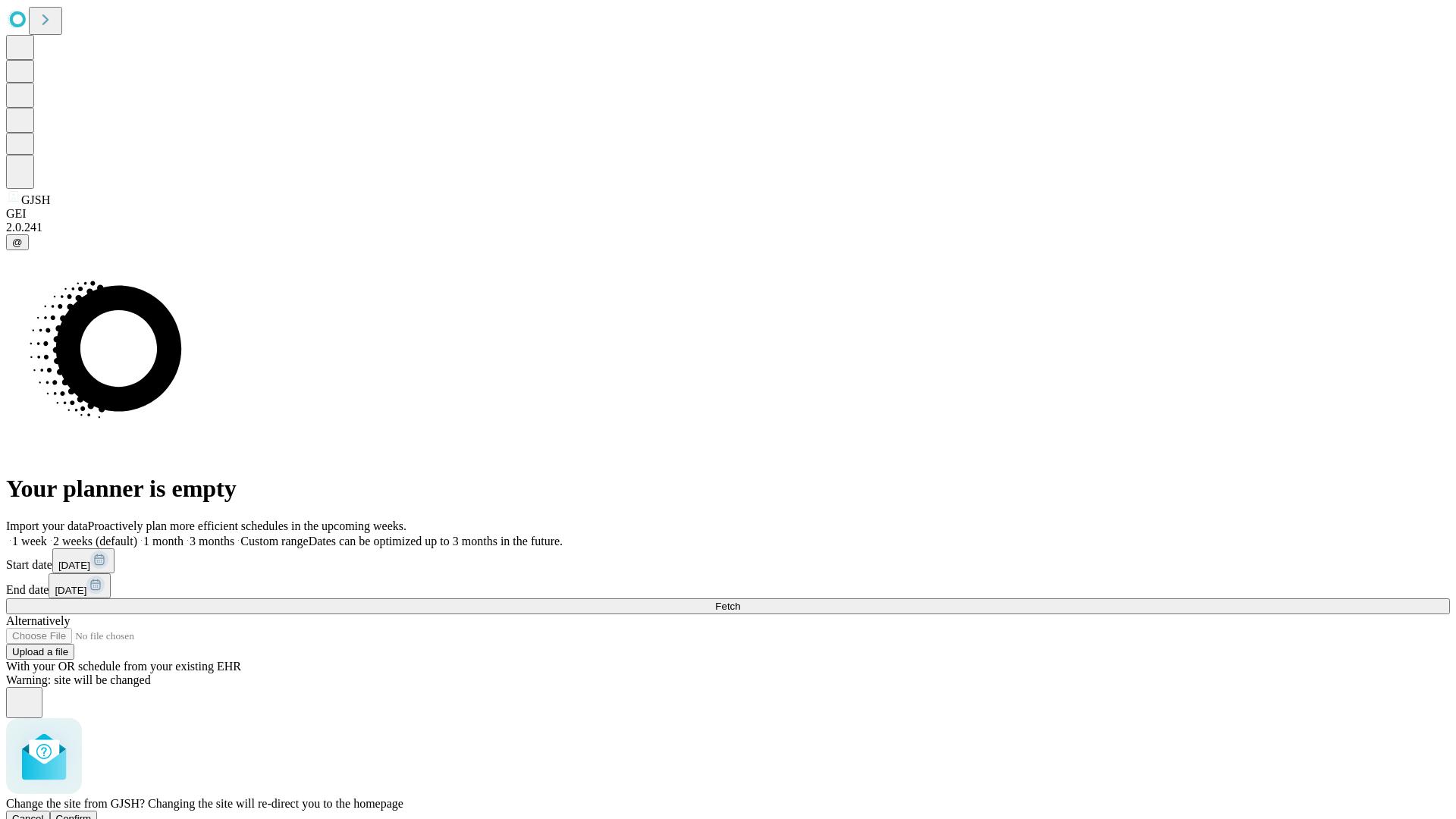
click at [92, 813] on span "Confirm" at bounding box center [74, 818] width 35 height 11
click at [47, 534] on label "1 week" at bounding box center [26, 540] width 41 height 13
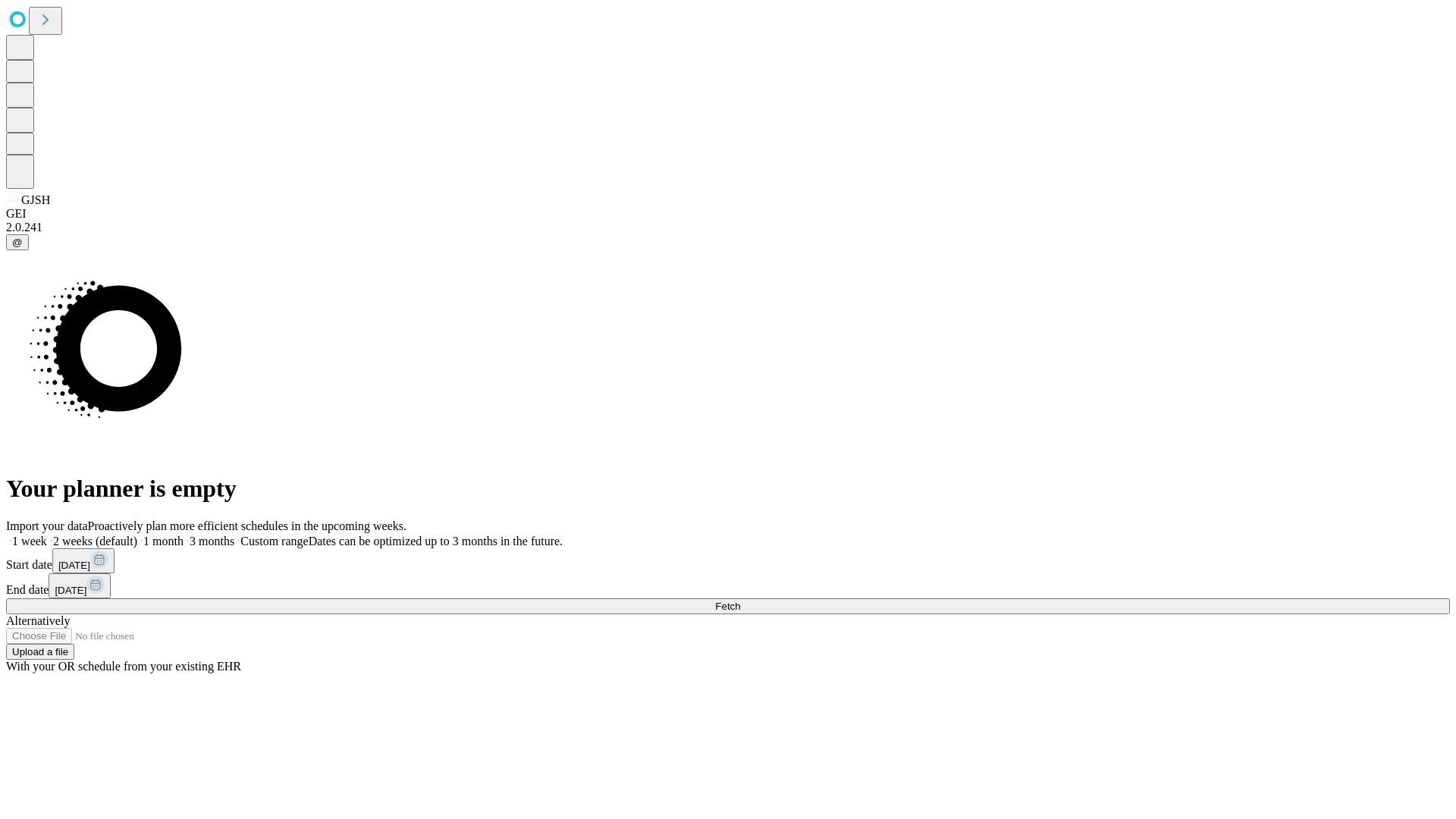
click at [740, 600] on span "Fetch" at bounding box center [728, 606] width 25 height 11
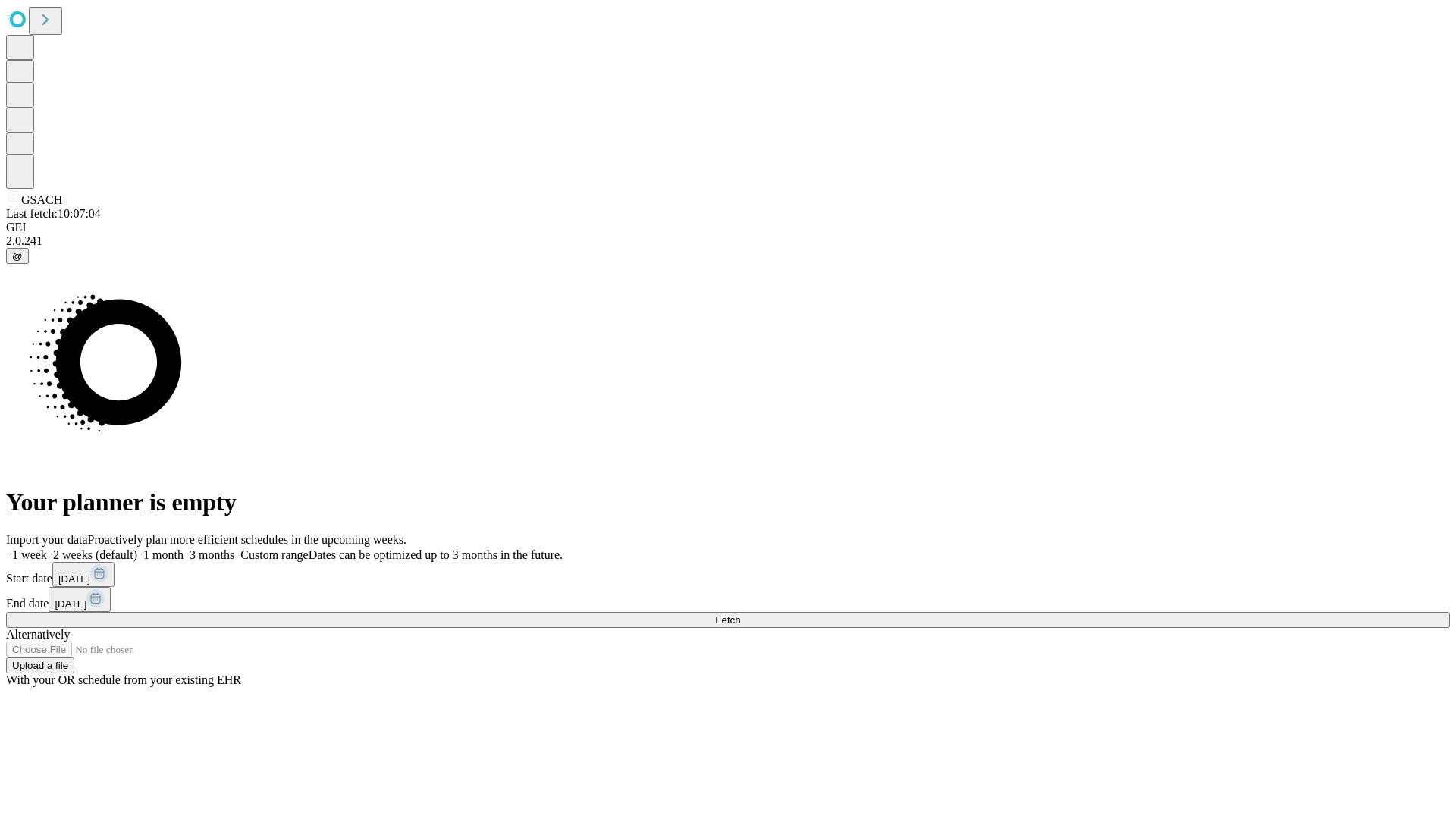
click at [740, 614] on span "Fetch" at bounding box center [728, 619] width 25 height 11
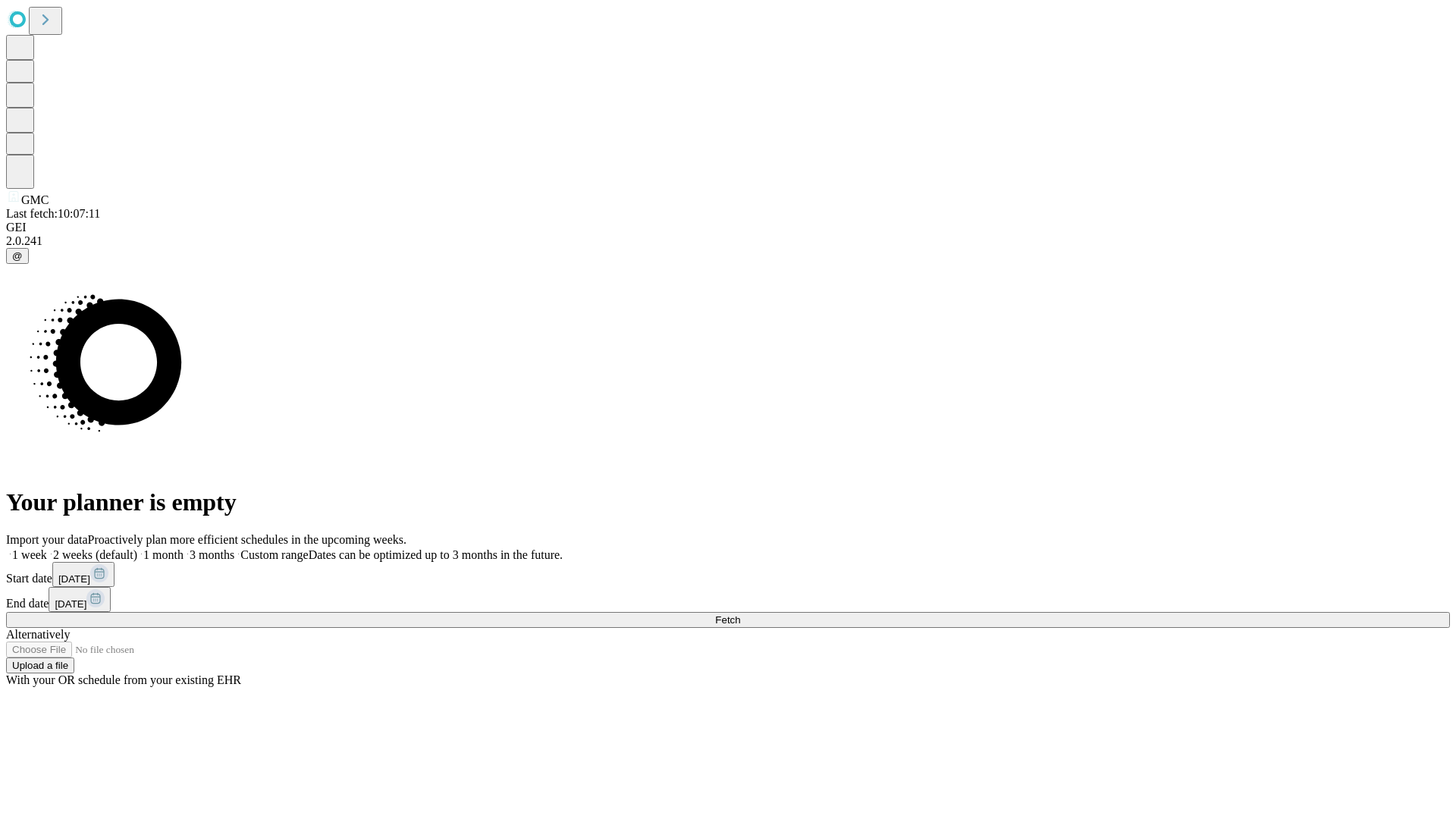
click at [47, 548] on label "1 week" at bounding box center [26, 555] width 41 height 13
click at [740, 614] on span "Fetch" at bounding box center [728, 619] width 25 height 11
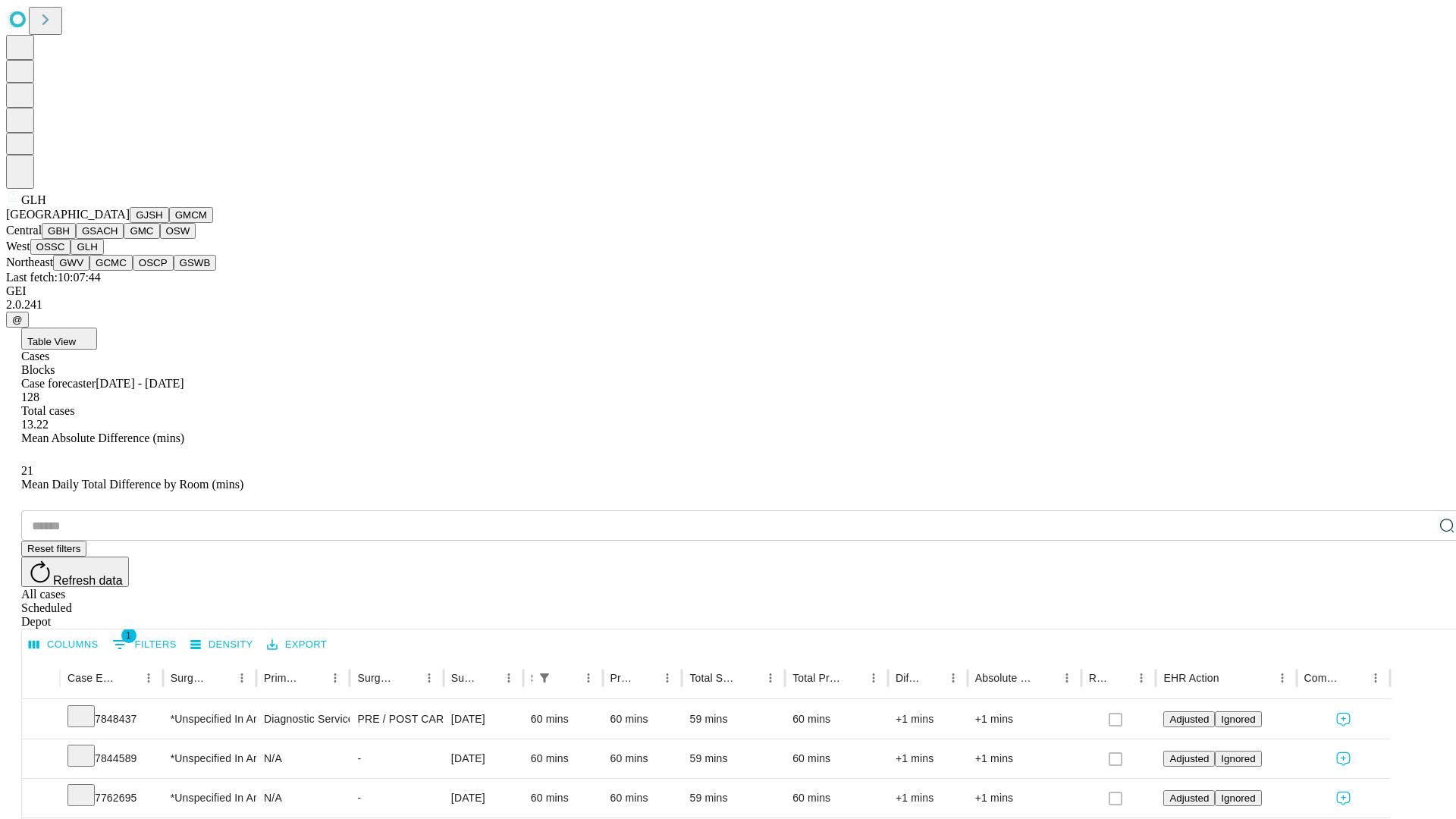
click at [89, 271] on button "GWV" at bounding box center [71, 263] width 36 height 16
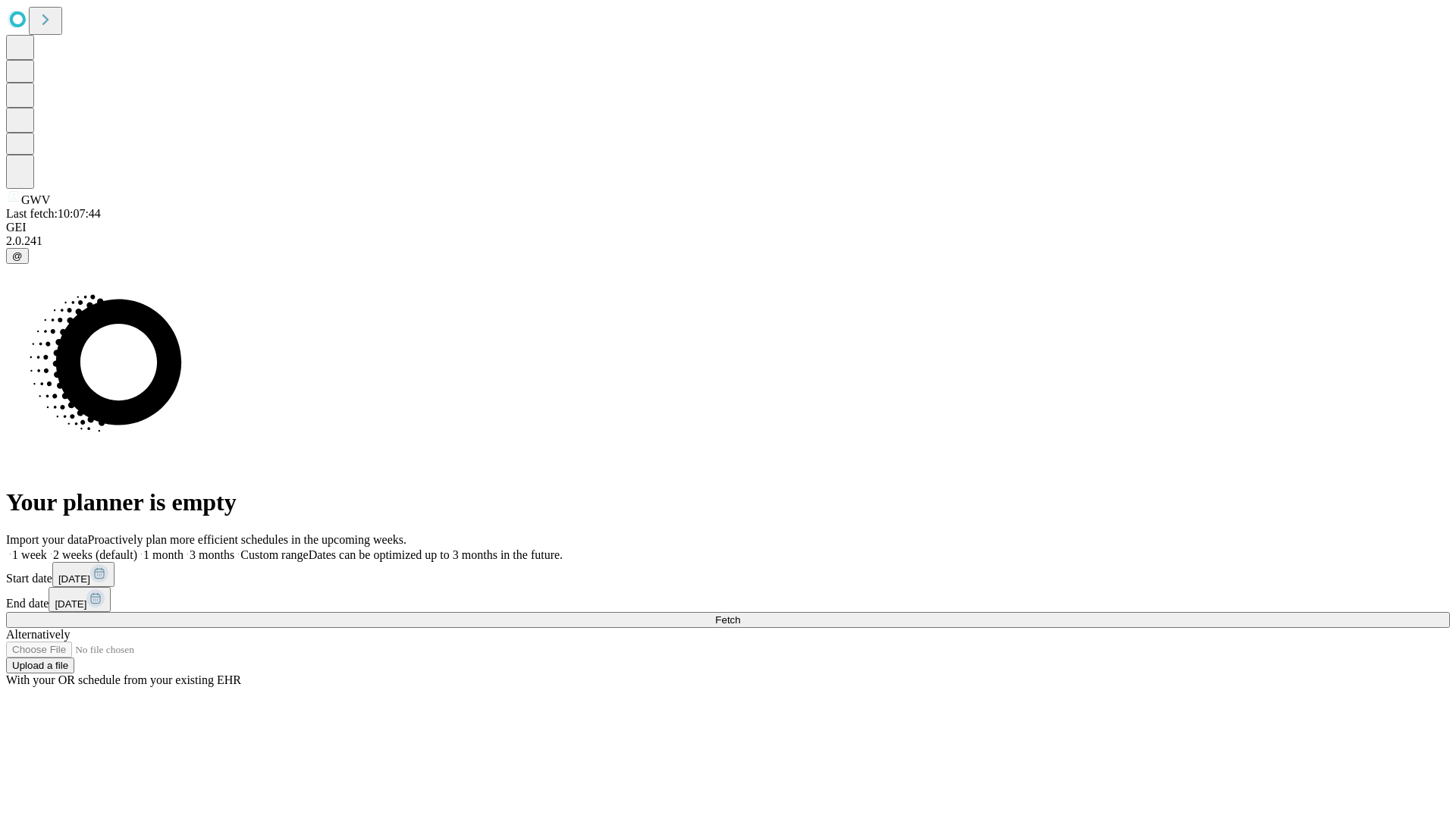
click at [47, 548] on label "1 week" at bounding box center [26, 555] width 41 height 13
click at [740, 614] on span "Fetch" at bounding box center [728, 619] width 25 height 11
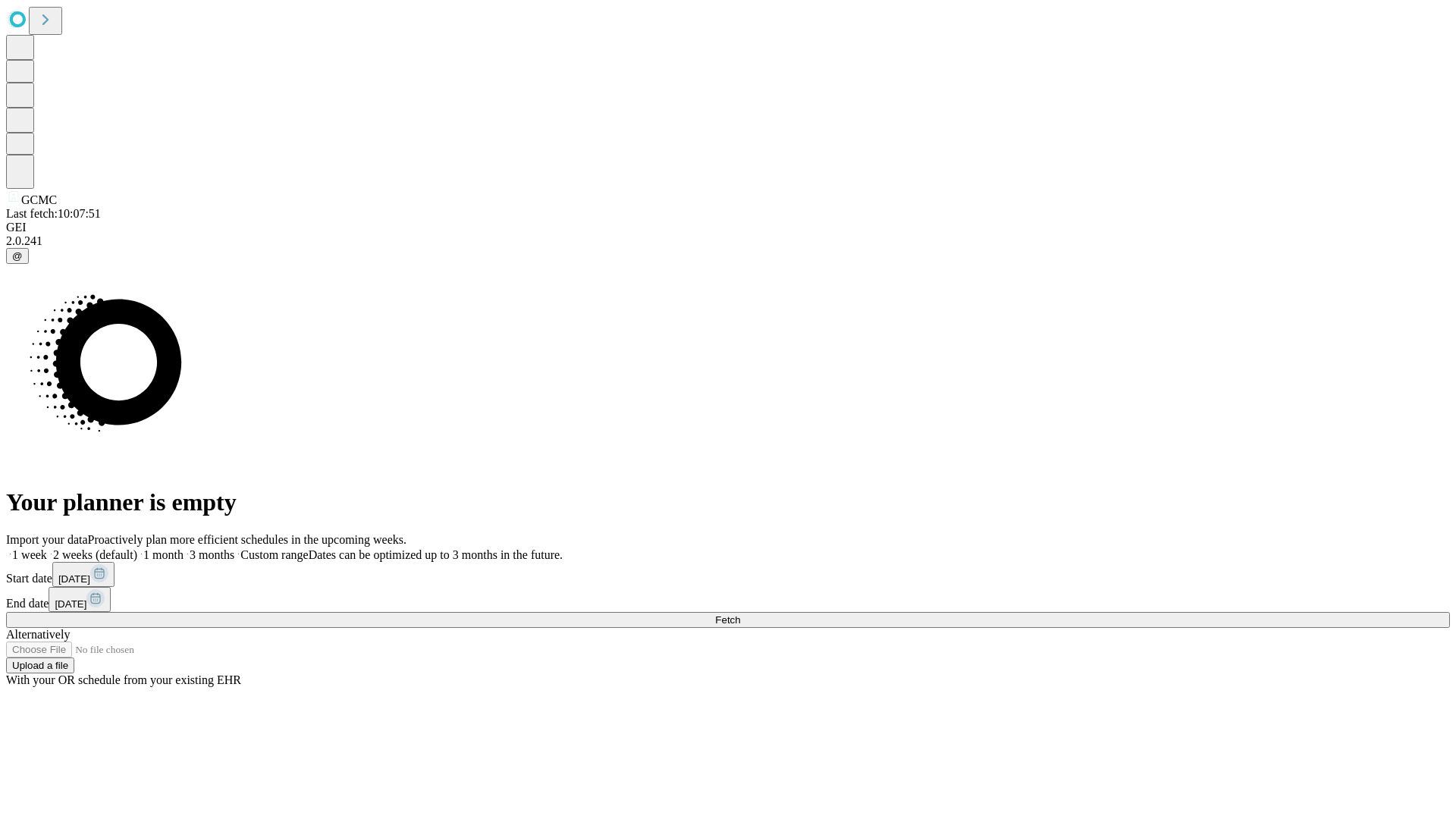
click at [740, 614] on span "Fetch" at bounding box center [728, 619] width 25 height 11
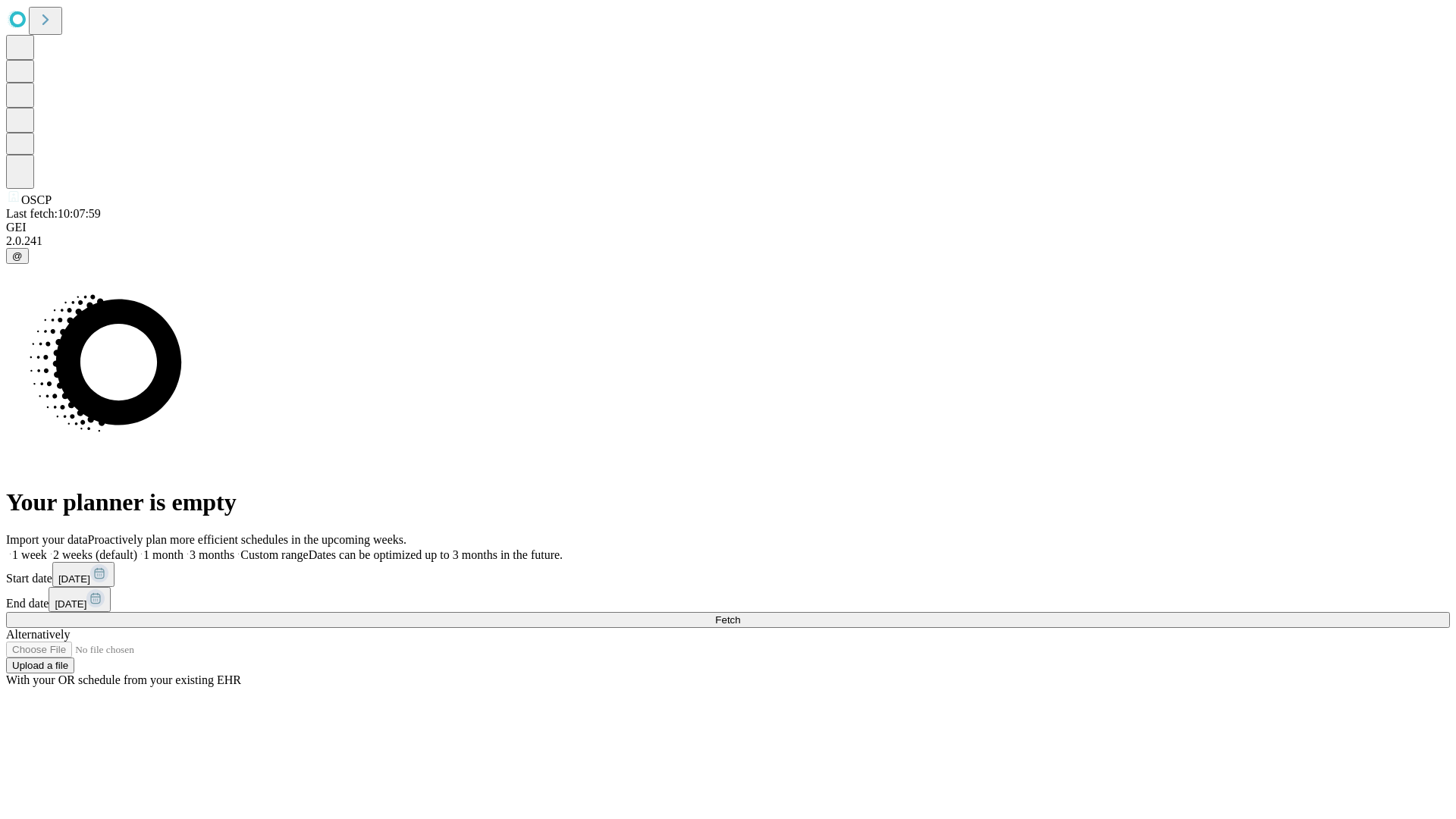
click at [47, 548] on label "1 week" at bounding box center [26, 555] width 41 height 13
click at [740, 614] on span "Fetch" at bounding box center [728, 619] width 25 height 11
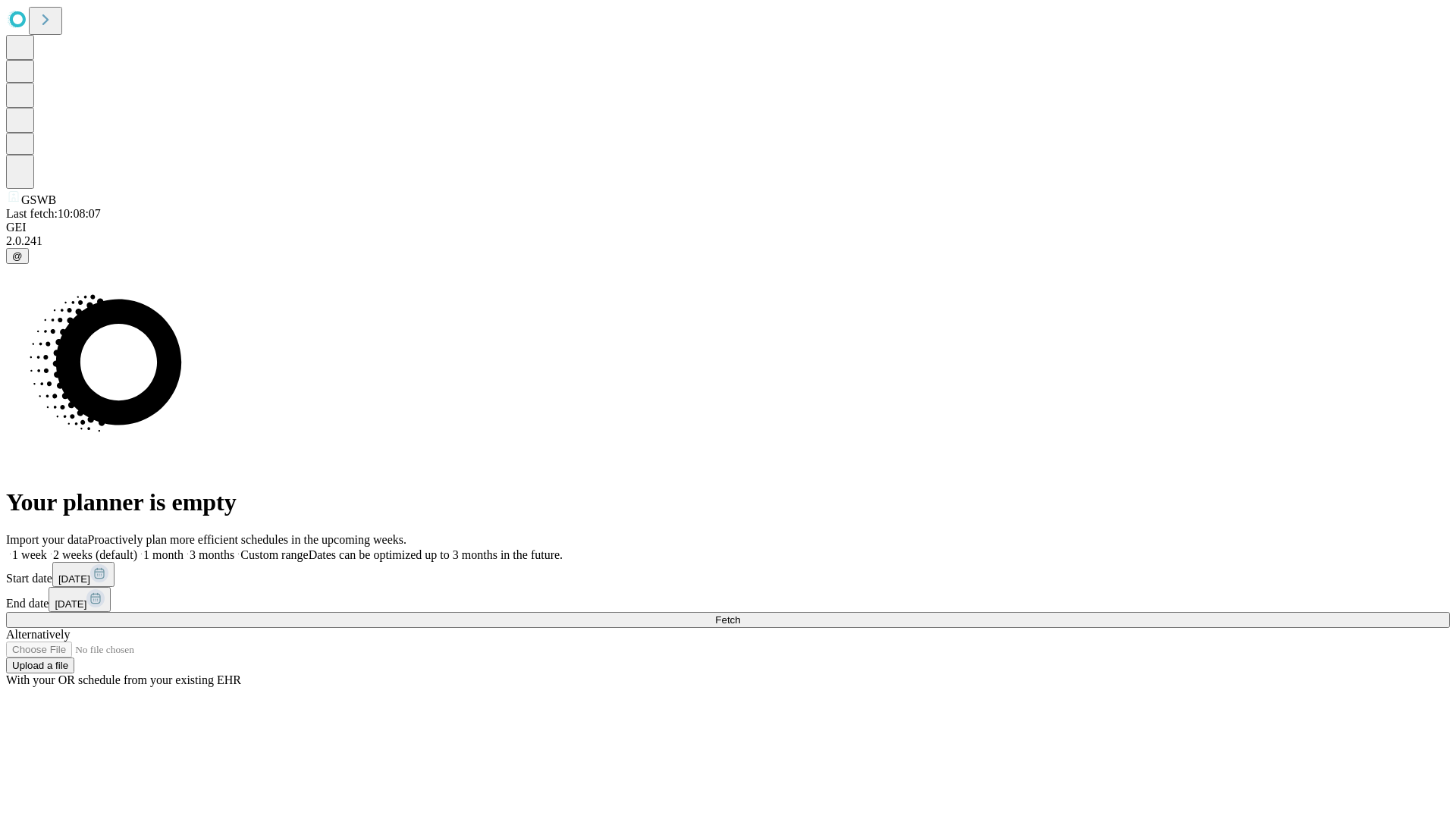
click at [47, 548] on label "1 week" at bounding box center [26, 555] width 41 height 13
click at [740, 614] on span "Fetch" at bounding box center [728, 619] width 25 height 11
